Goal: Task Accomplishment & Management: Manage account settings

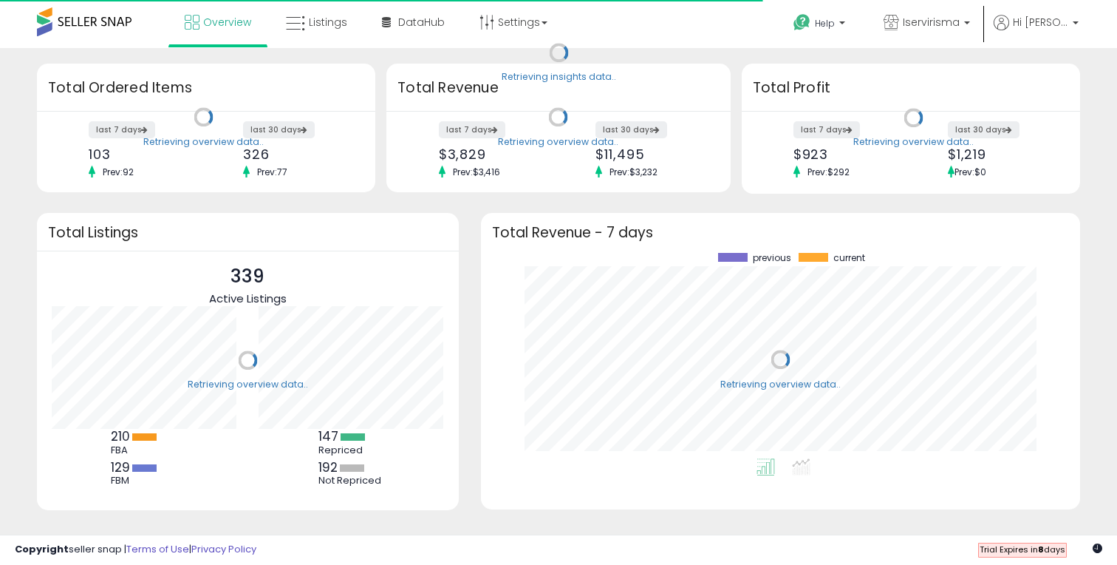
scroll to position [205, 570]
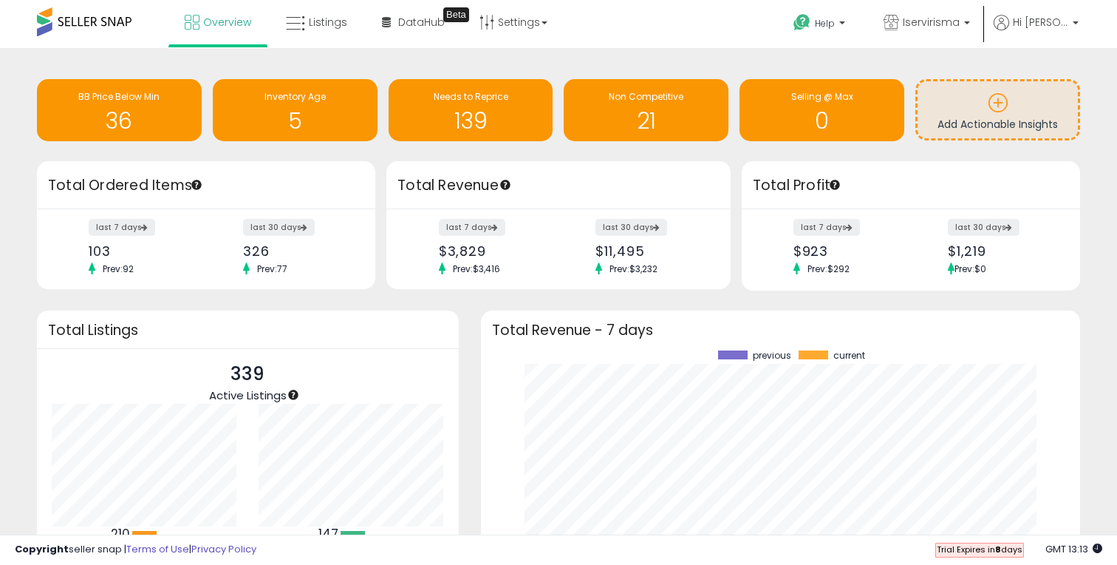
click at [475, 301] on div "Retrieving insights data.. BB Price Below Min 36 Inventory Age 5 Needs to Repri…" at bounding box center [558, 354] width 1103 height 582
click at [549, 57] on div "Retrieving insights data.. BB Price Below Min 36 Inventory Age 5 Needs to Repri…" at bounding box center [558, 365] width 1117 height 634
click at [423, 21] on span "DataHub" at bounding box center [421, 22] width 47 height 15
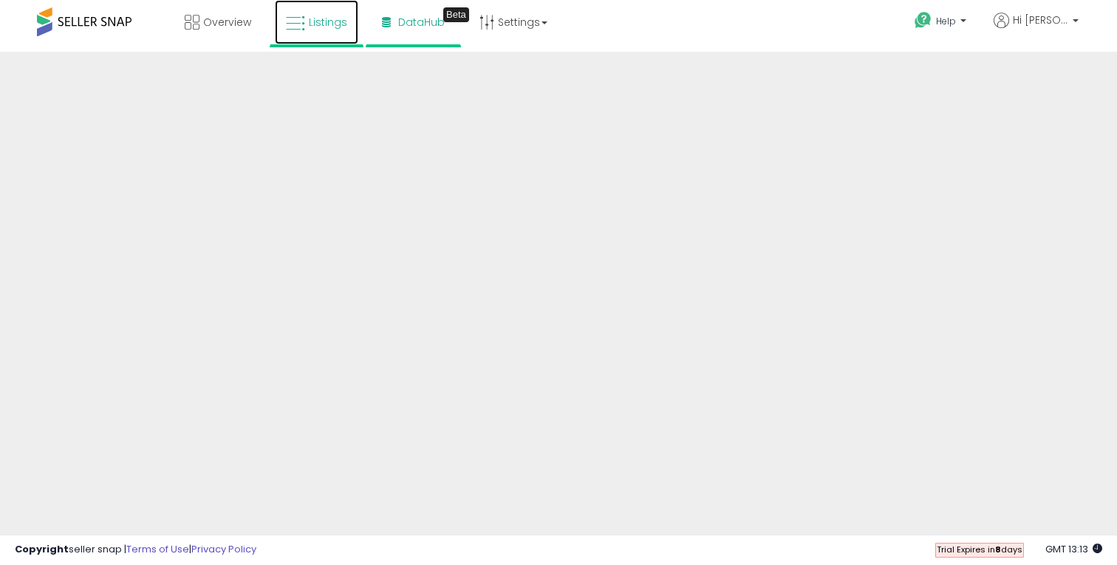
click at [309, 27] on span "Listings" at bounding box center [328, 22] width 38 height 15
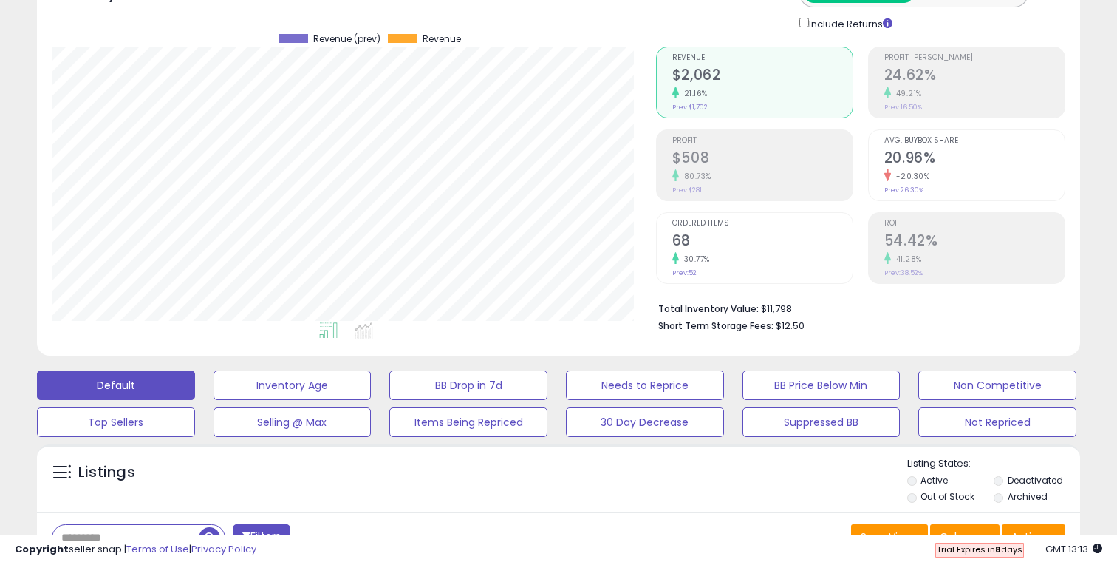
scroll to position [98, 0]
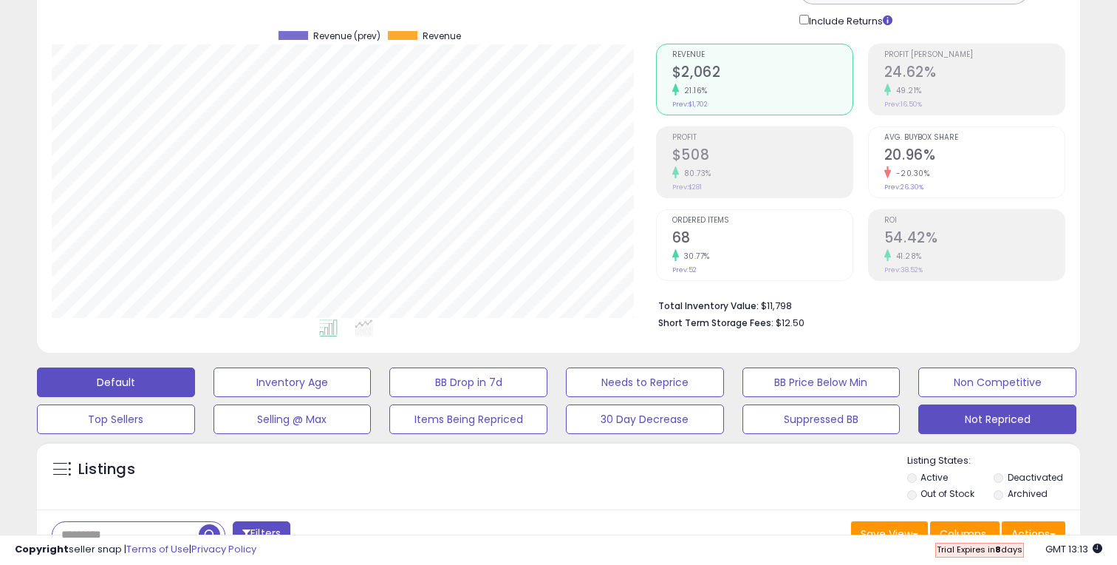
click at [979, 416] on button "Not Repriced" at bounding box center [998, 419] width 158 height 30
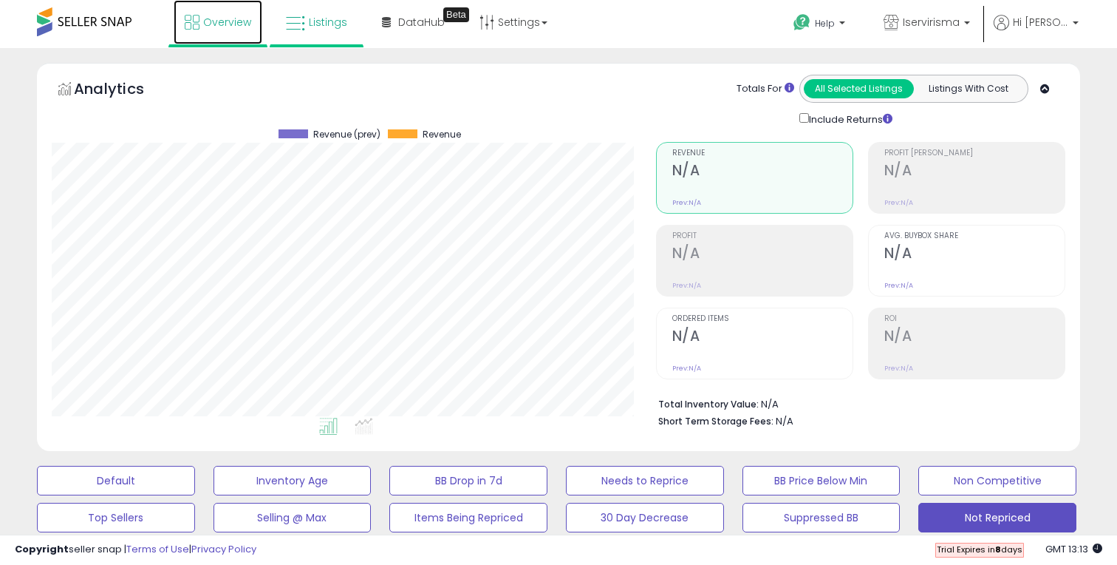
click at [224, 20] on span "Overview" at bounding box center [227, 22] width 48 height 15
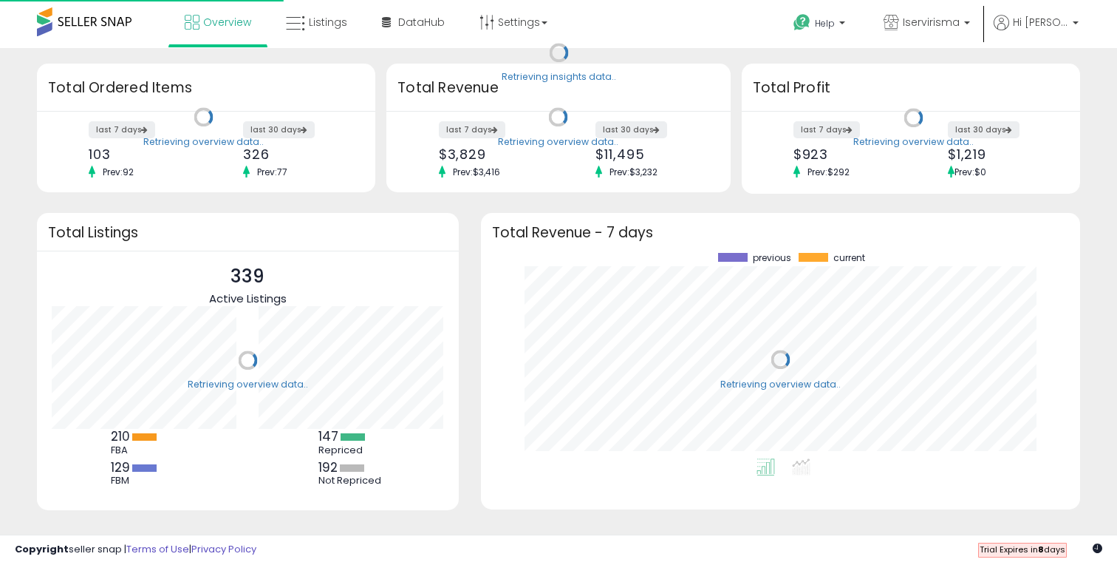
scroll to position [205, 570]
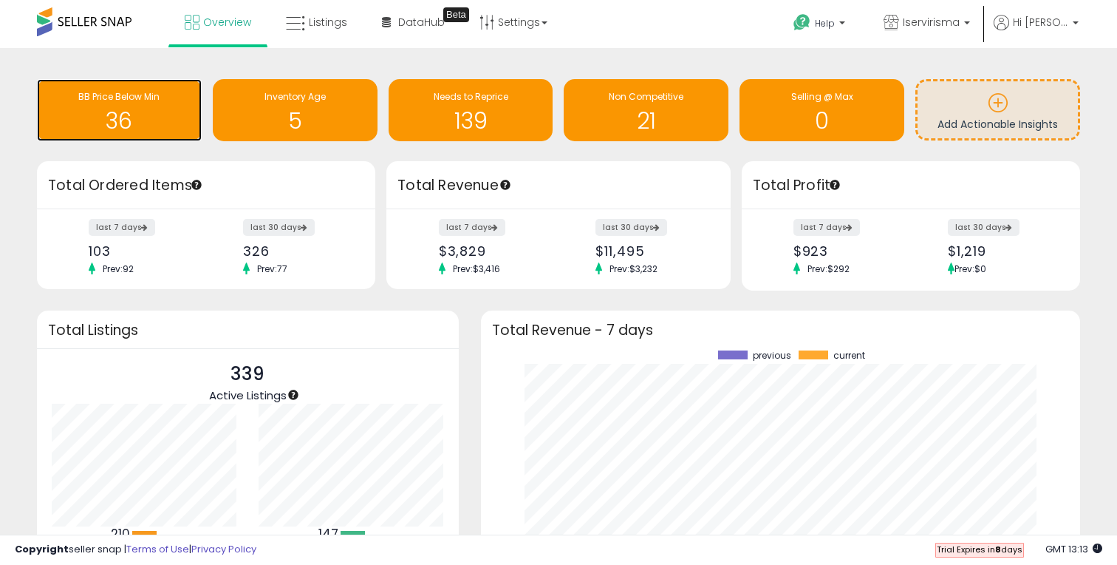
click at [132, 102] on span "BB Price Below Min" at bounding box center [118, 96] width 81 height 13
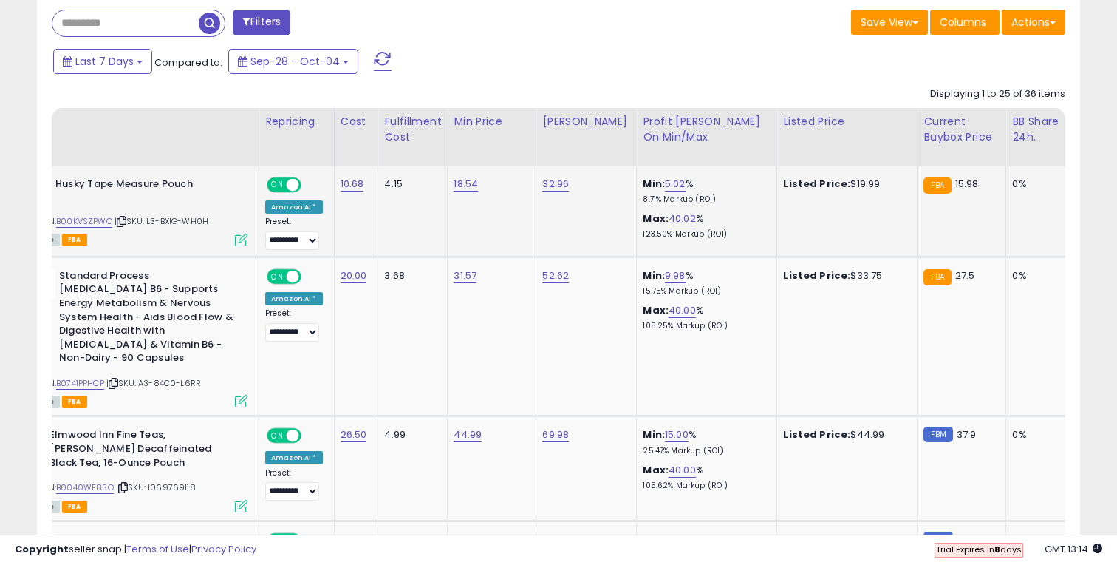
scroll to position [0, 64]
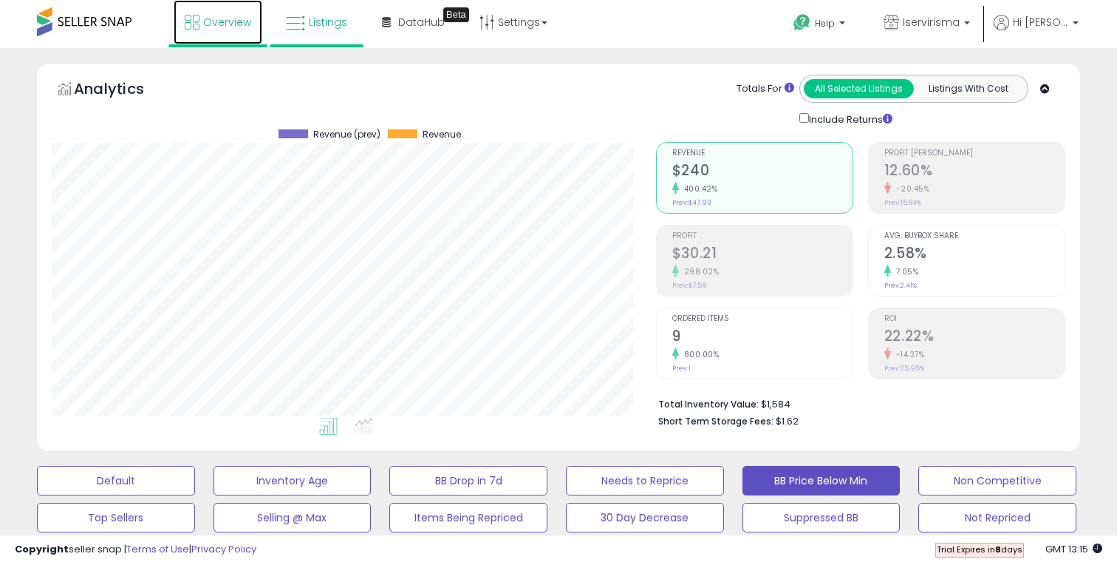
click at [235, 24] on span "Overview" at bounding box center [227, 22] width 48 height 15
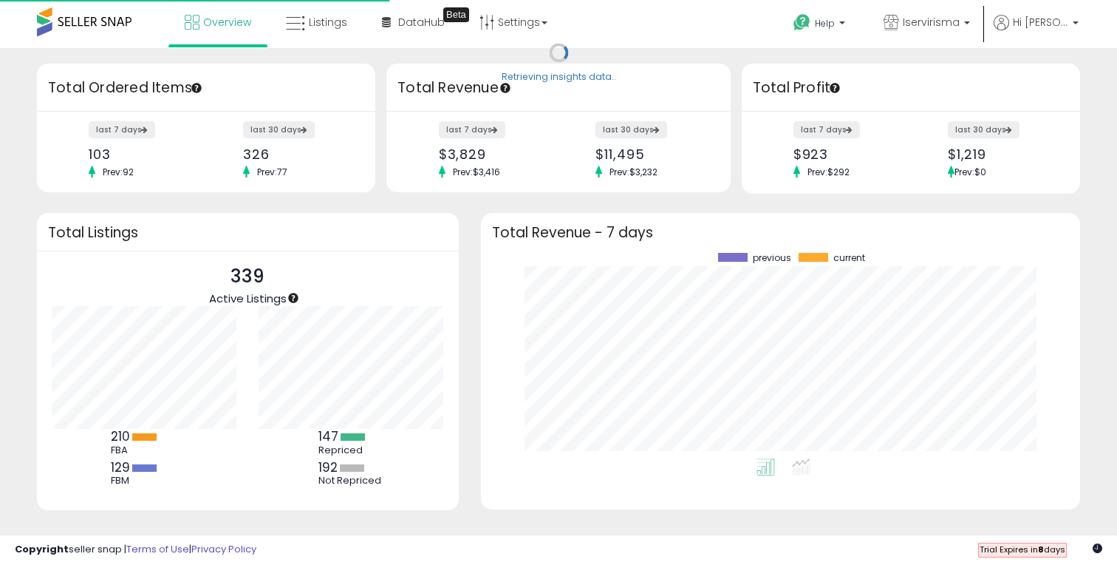
scroll to position [205, 570]
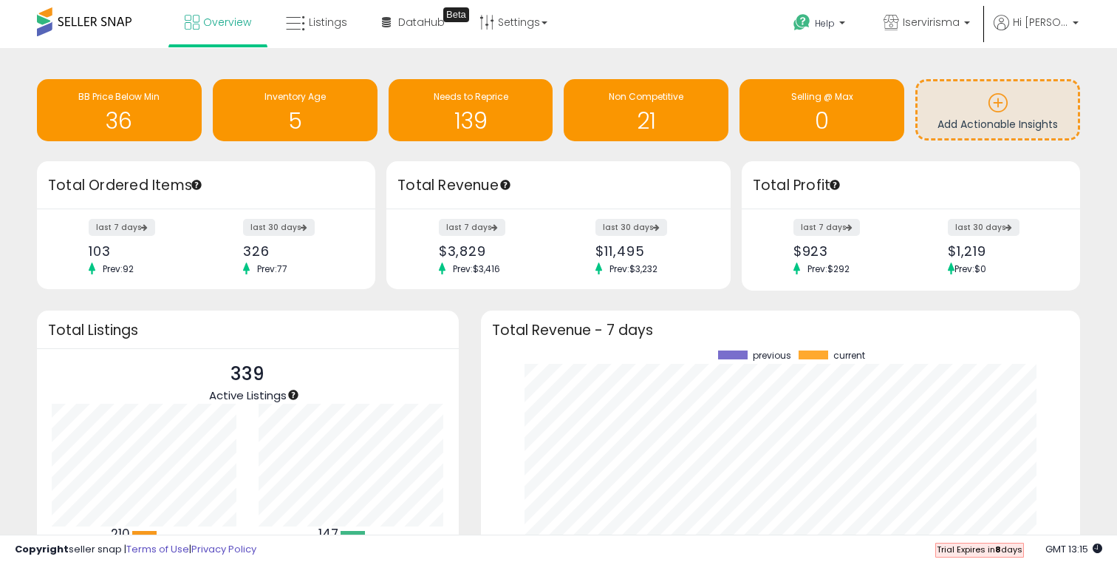
click at [474, 395] on div "Retrieving overview data.. Total Revenue - 7 days previous current" at bounding box center [781, 467] width 622 height 315
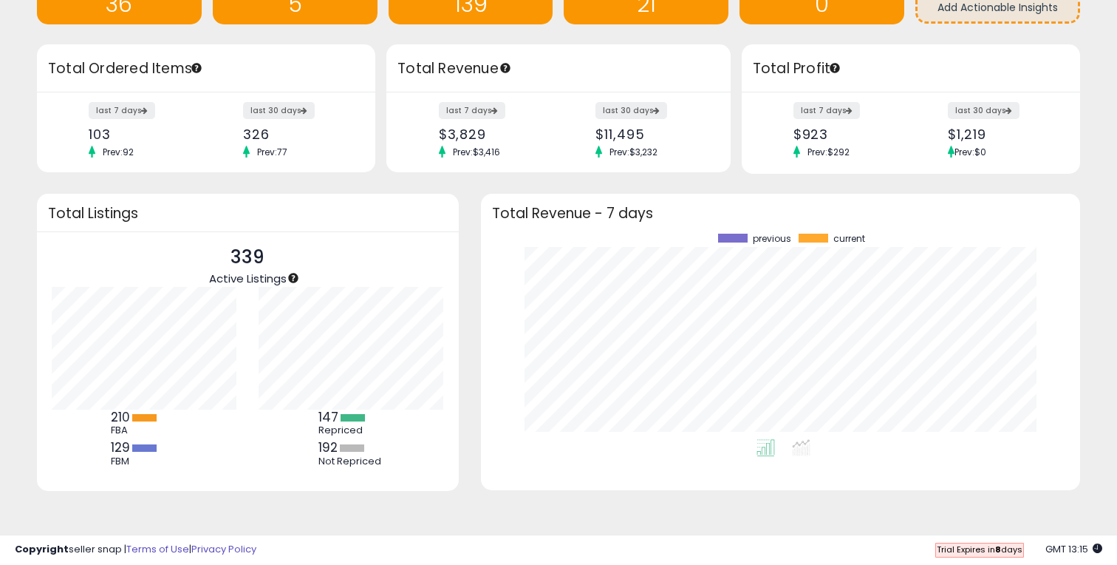
scroll to position [0, 0]
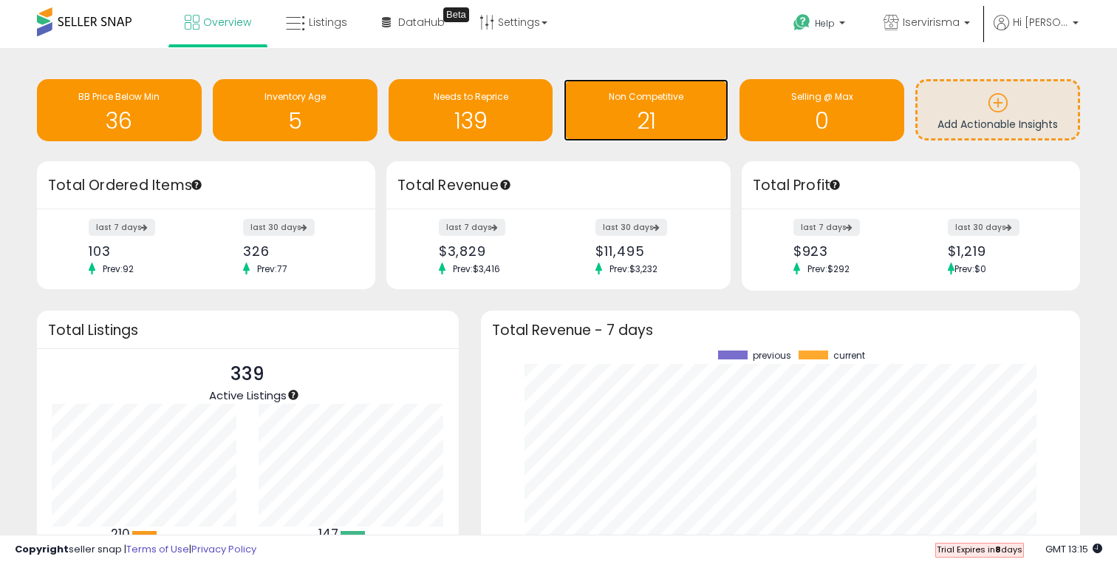
click at [625, 115] on h1 "21" at bounding box center [646, 121] width 150 height 24
